Goal: Information Seeking & Learning: Check status

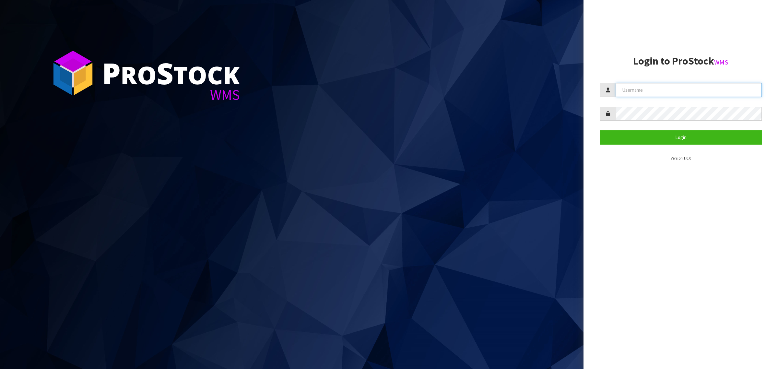
type input "[PERSON_NAME][EMAIL_ADDRESS][DOMAIN_NAME]"
click at [653, 135] on button "Login" at bounding box center [681, 137] width 162 height 14
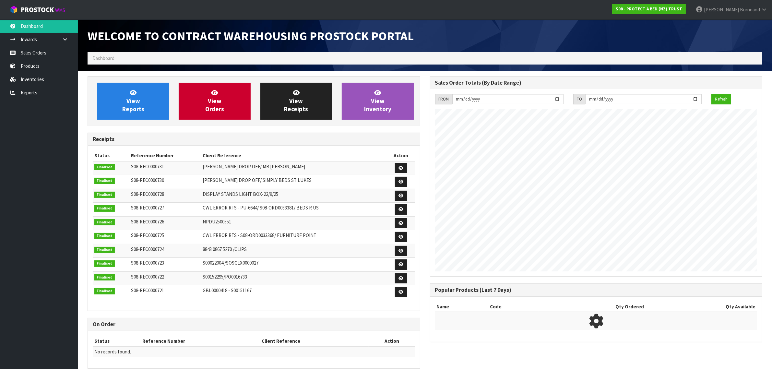
scroll to position [361, 342]
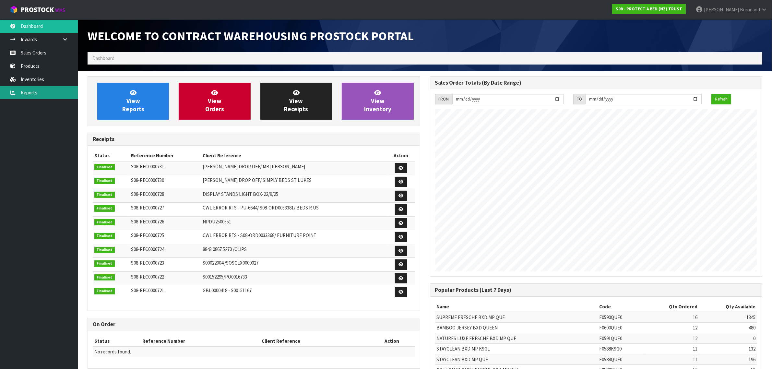
click at [29, 93] on link "Reports" at bounding box center [39, 92] width 78 height 13
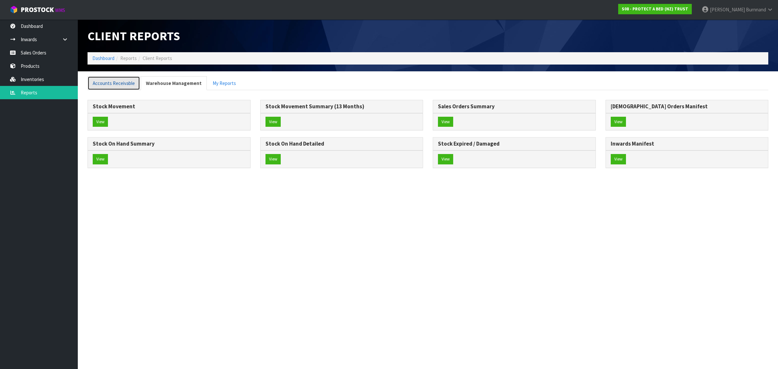
click at [118, 83] on link "Accounts Receivable" at bounding box center [114, 83] width 53 height 14
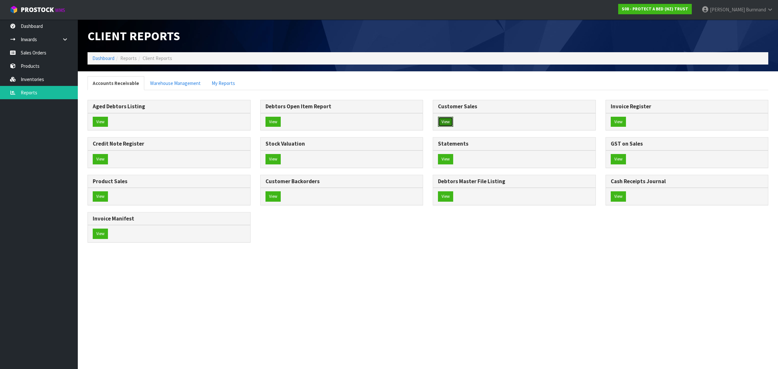
click at [440, 119] on button "View" at bounding box center [445, 122] width 15 height 10
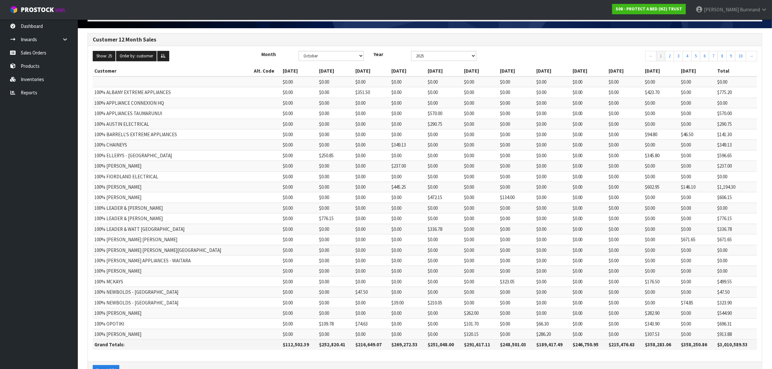
scroll to position [67, 0]
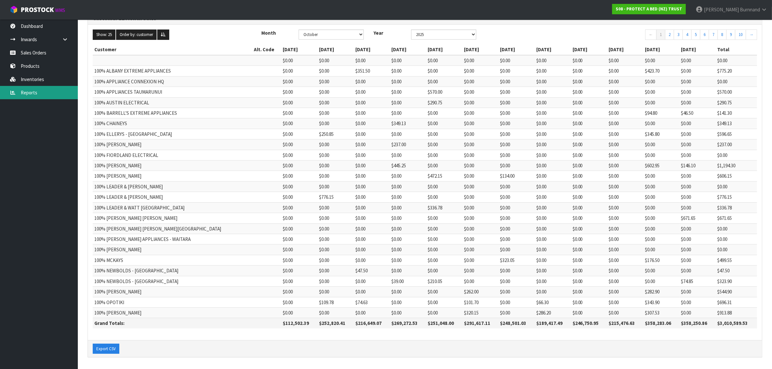
click at [30, 93] on link "Reports" at bounding box center [39, 92] width 78 height 13
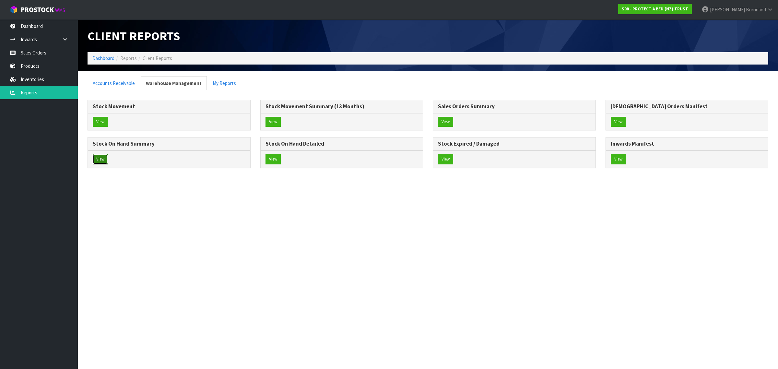
click at [99, 159] on button "View" at bounding box center [100, 159] width 15 height 10
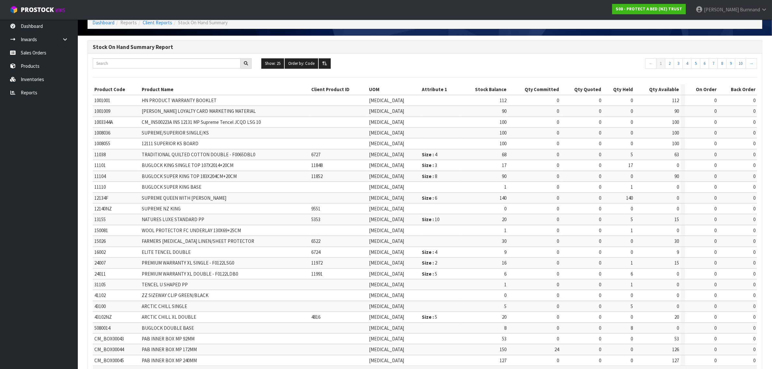
scroll to position [78, 0]
